Goal: Task Accomplishment & Management: Manage account settings

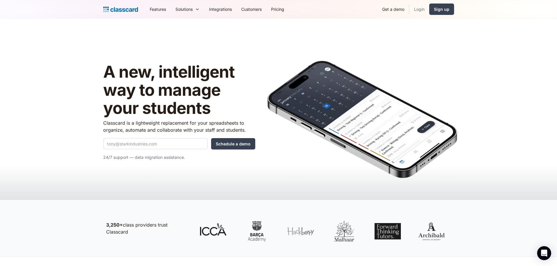
click at [420, 9] on link "Login" at bounding box center [419, 9] width 20 height 13
